Goal: Task Accomplishment & Management: Manage account settings

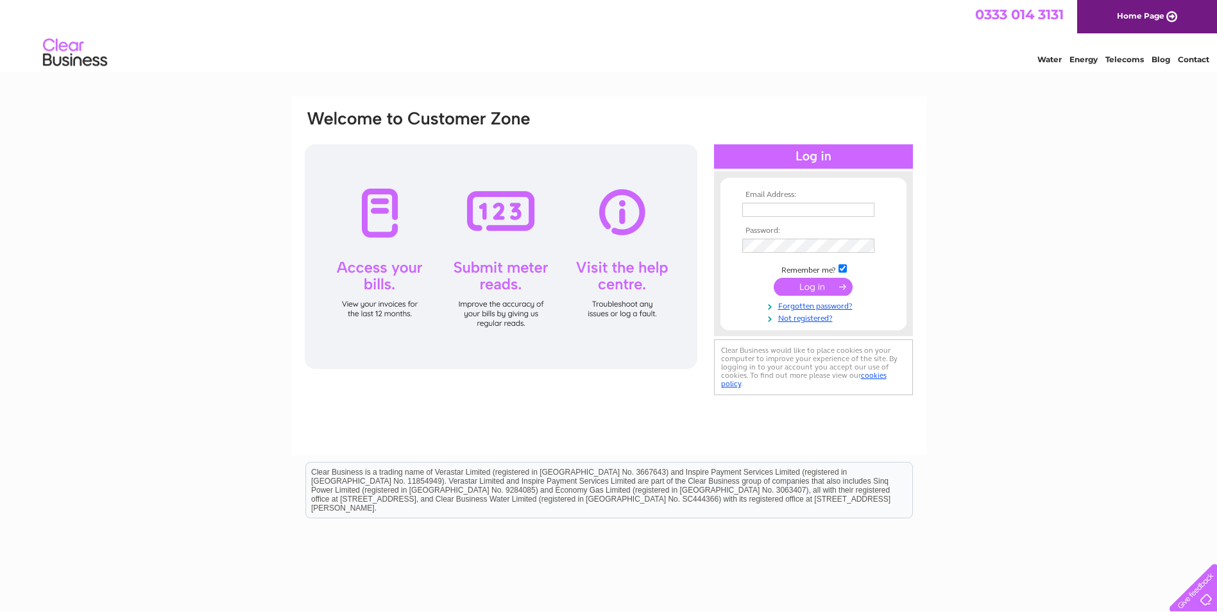
type input "admin@johnstonebridgecentretrust.co.uk"
click at [812, 293] on input "submit" at bounding box center [813, 287] width 79 height 18
click at [814, 292] on input "submit" at bounding box center [813, 287] width 79 height 18
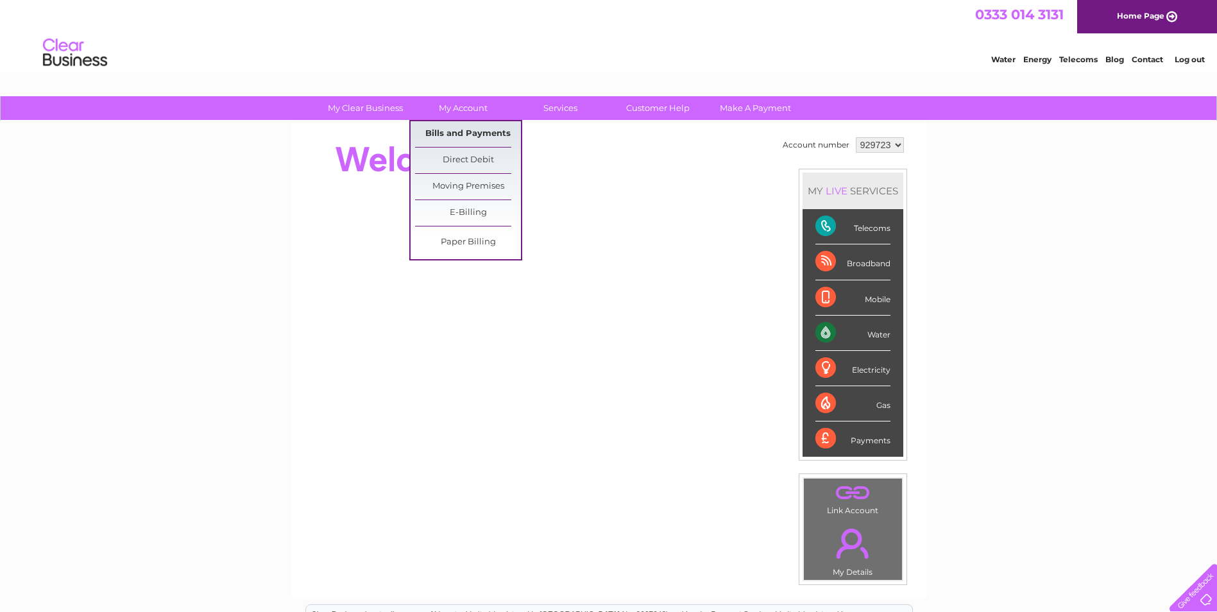
click at [468, 131] on link "Bills and Payments" at bounding box center [468, 134] width 106 height 26
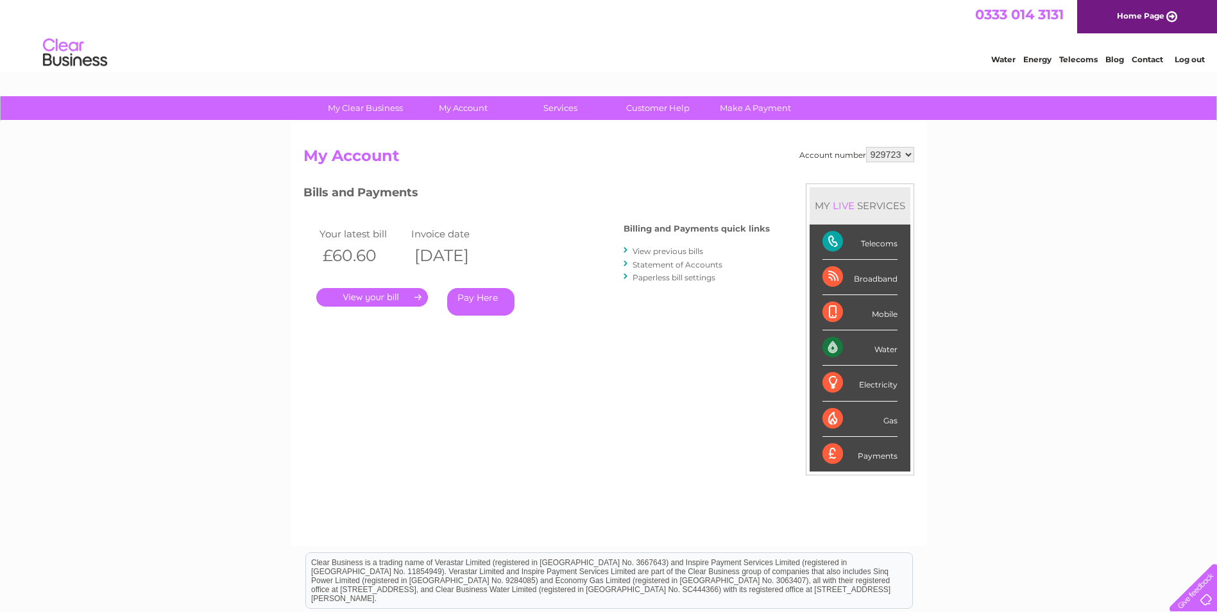
click at [409, 300] on link "." at bounding box center [372, 297] width 112 height 19
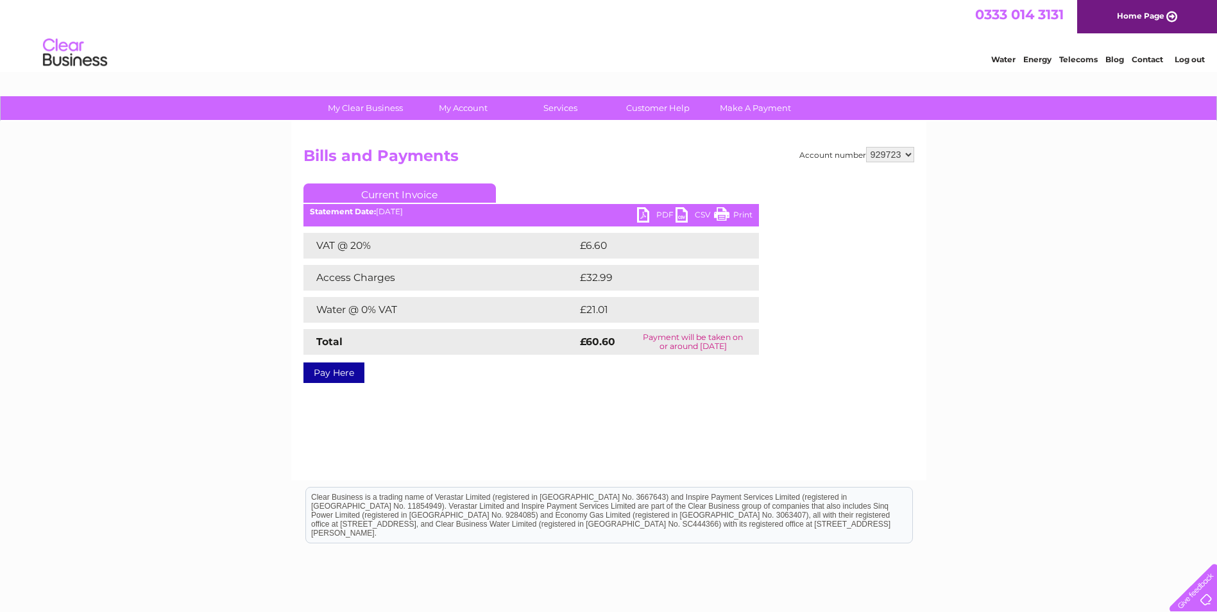
drag, startPoint x: 729, startPoint y: 212, endPoint x: 107, endPoint y: 56, distance: 641.4
click at [729, 212] on link "Print" at bounding box center [733, 216] width 38 height 19
